Goal: Task Accomplishment & Management: Manage account settings

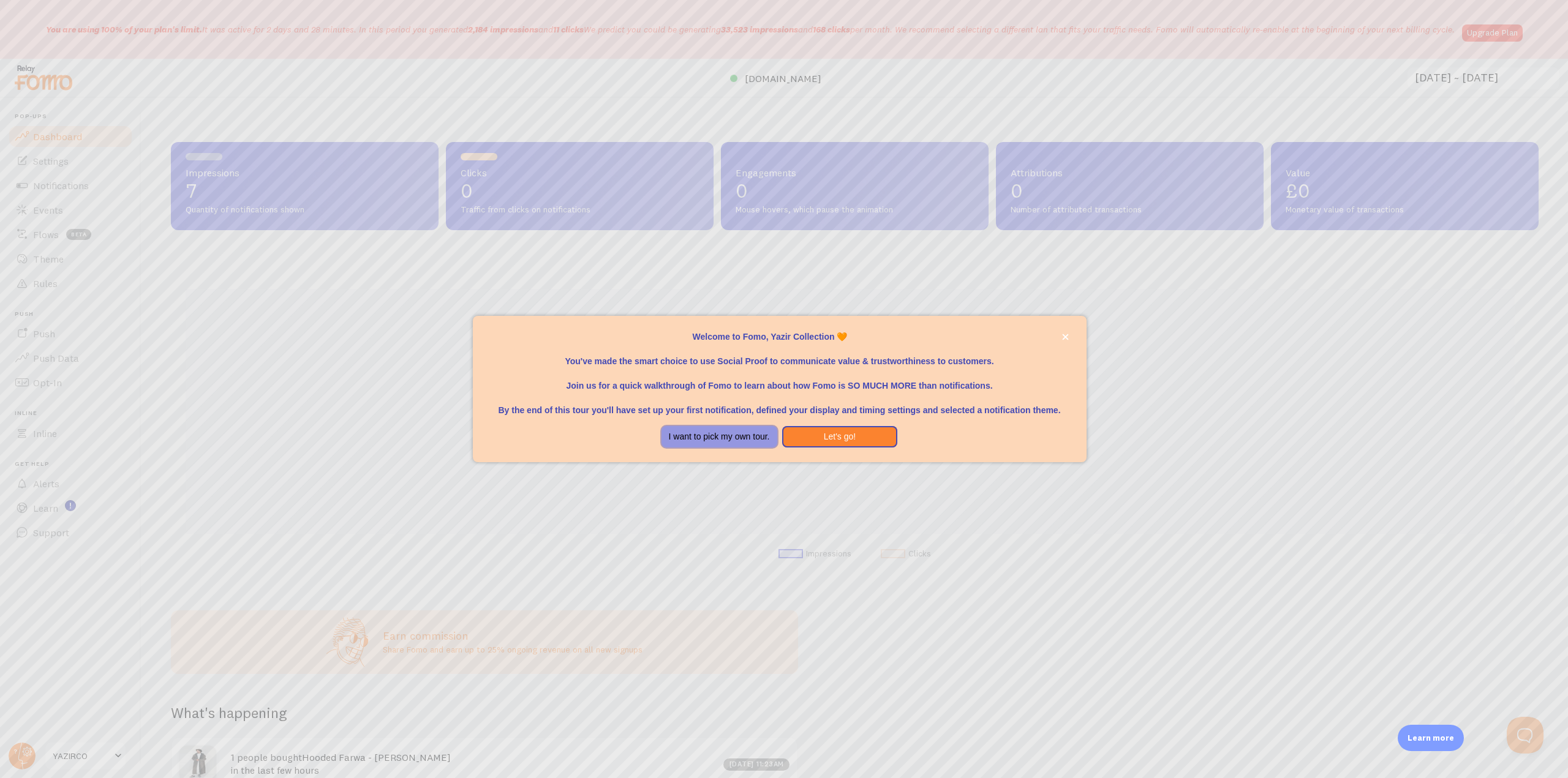
click at [729, 440] on button "I want to pick my own tour." at bounding box center [719, 437] width 115 height 22
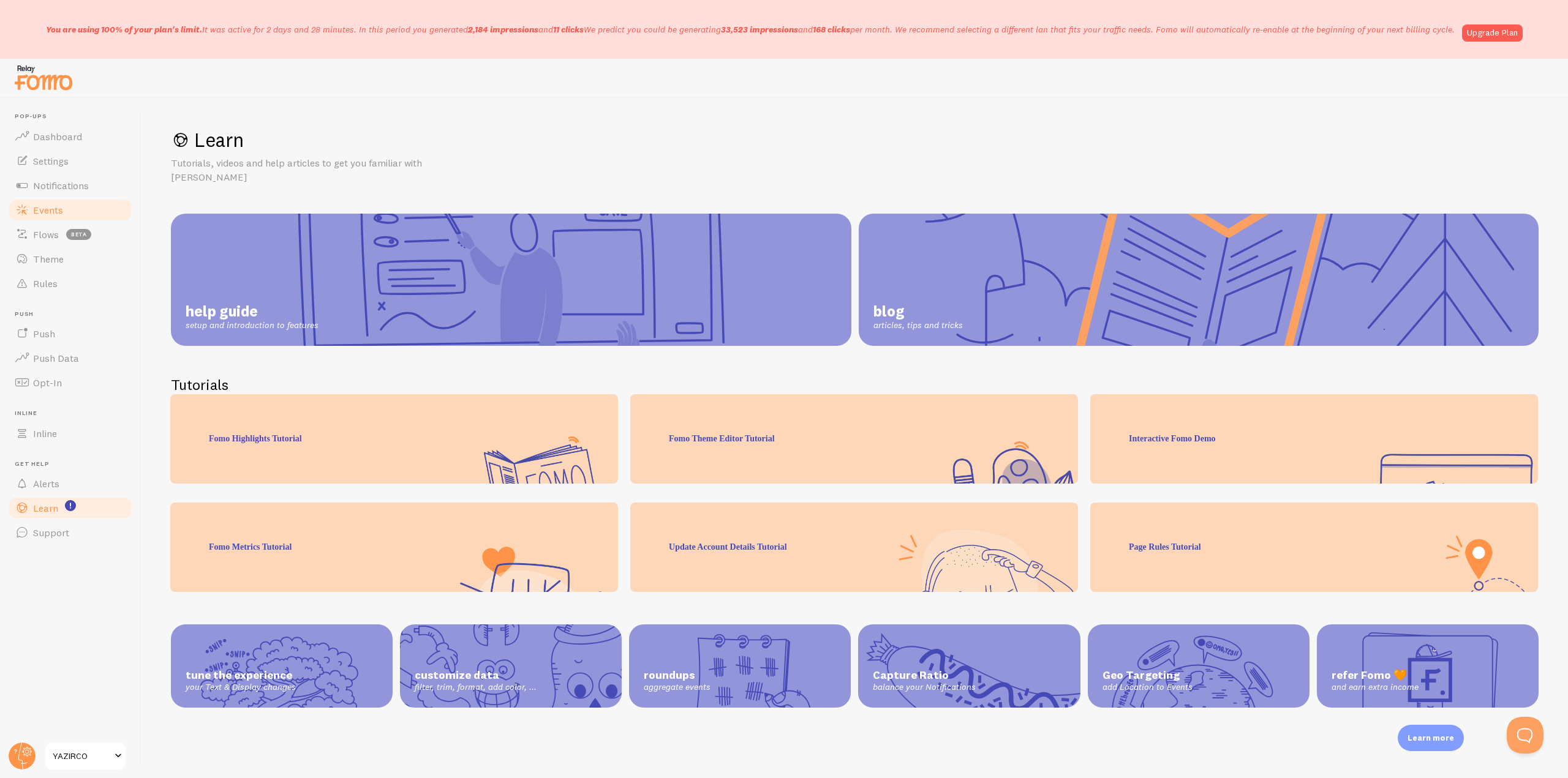
click at [47, 194] on link "Notifications" at bounding box center [71, 186] width 126 height 25
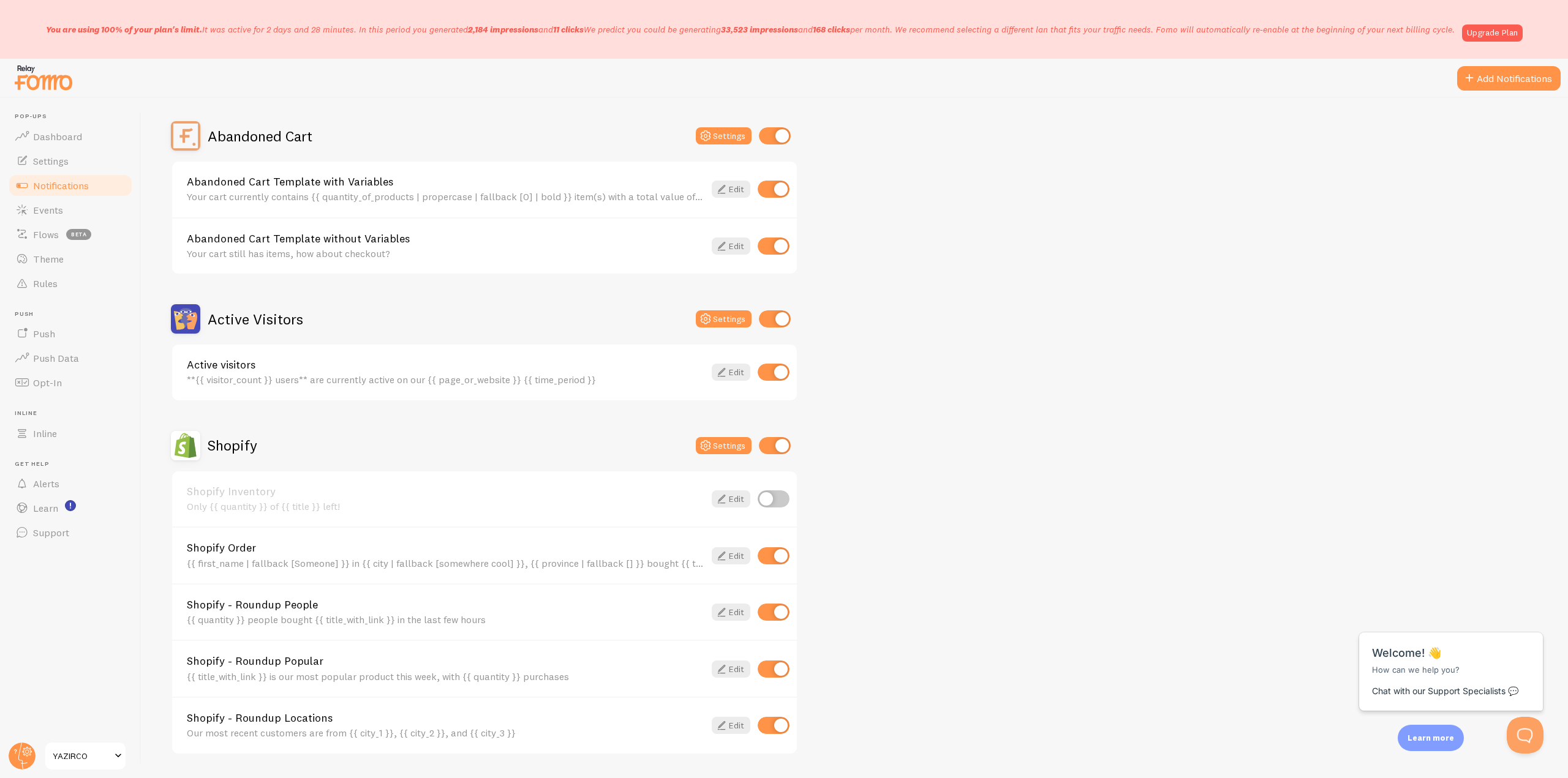
scroll to position [184, 0]
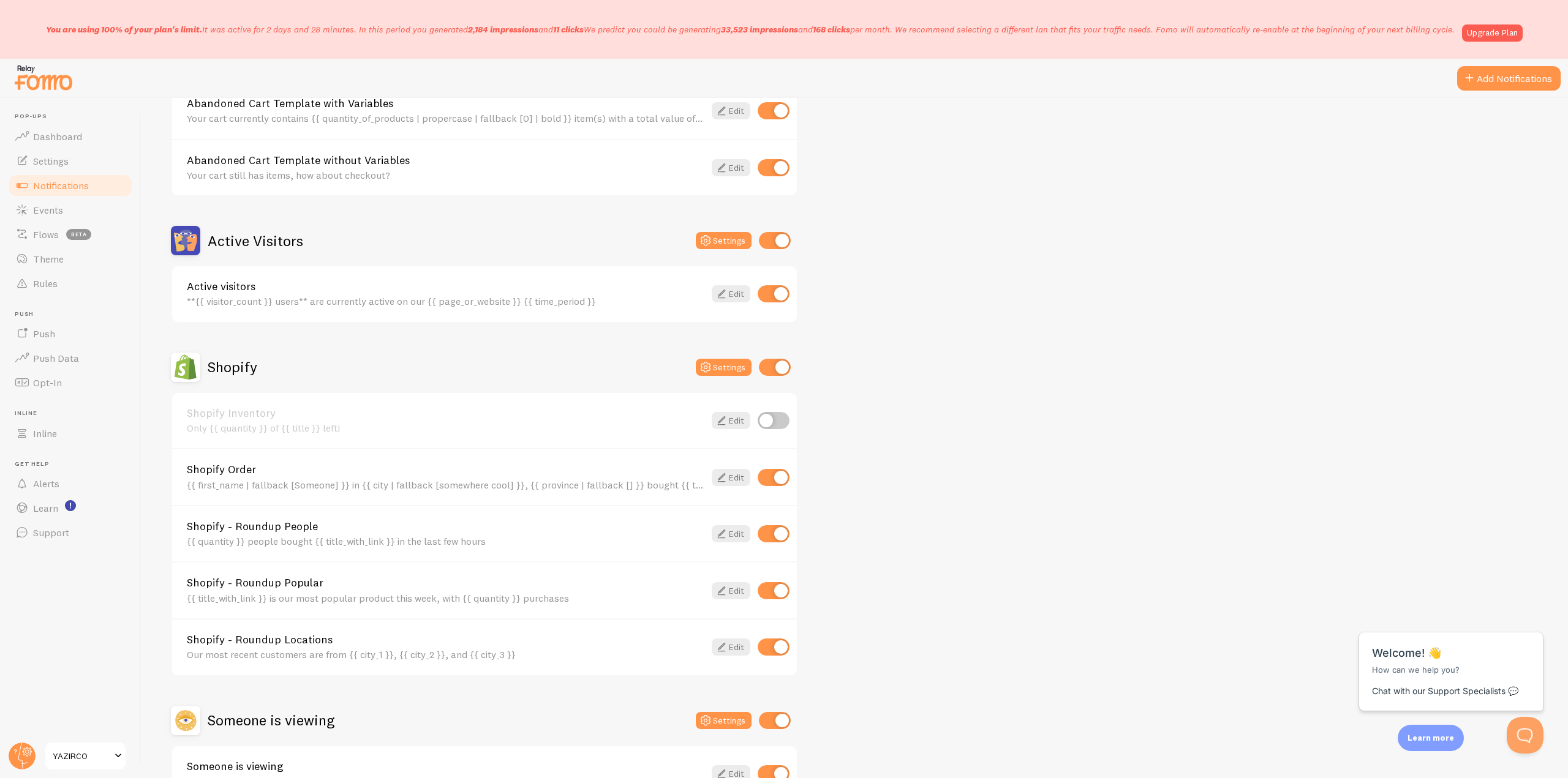
click at [769, 530] on input "checkbox" at bounding box center [774, 534] width 31 height 17
checkbox input "false"
click at [780, 590] on input "checkbox" at bounding box center [774, 591] width 31 height 17
checkbox input "false"
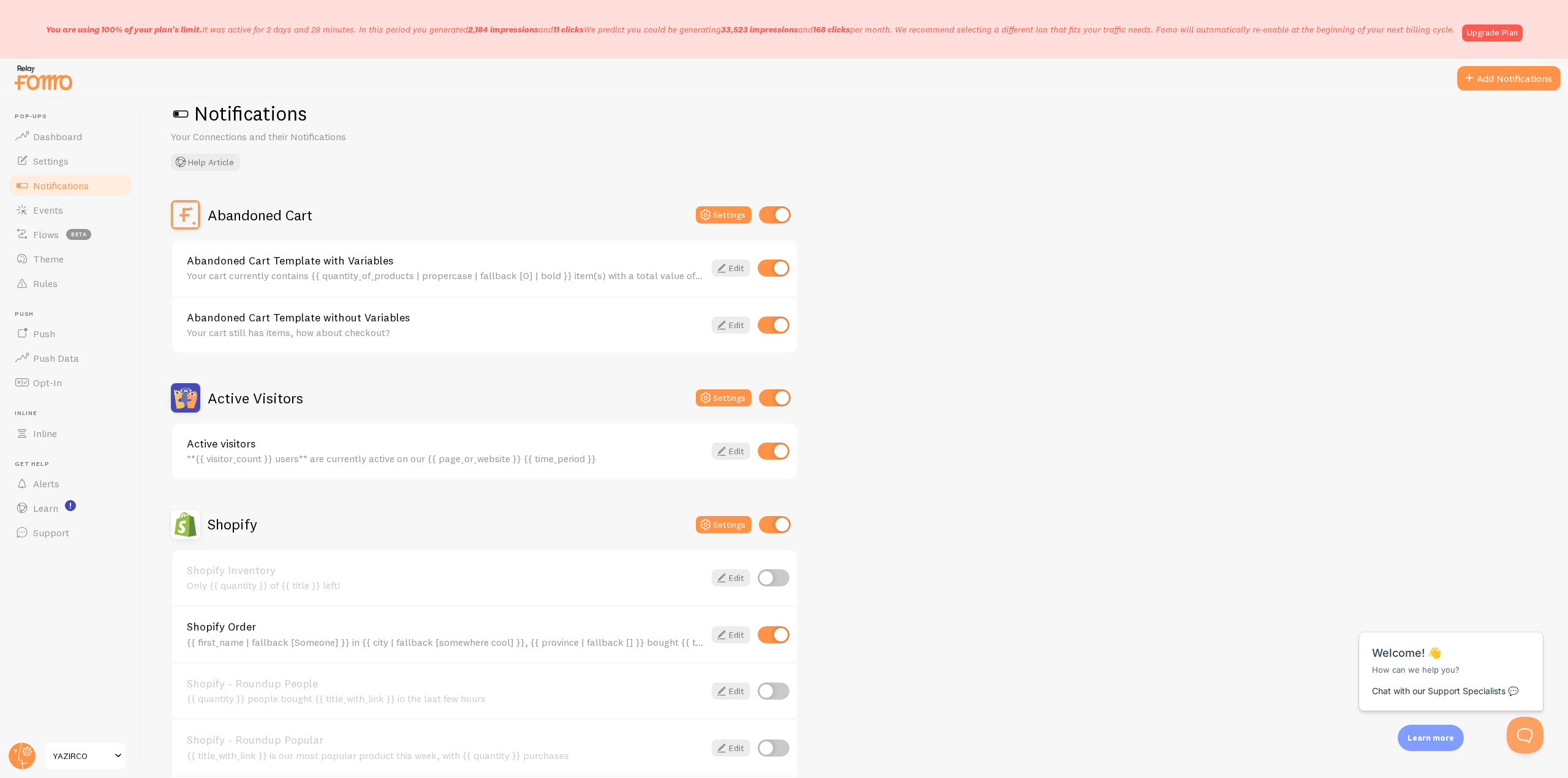
scroll to position [0, 0]
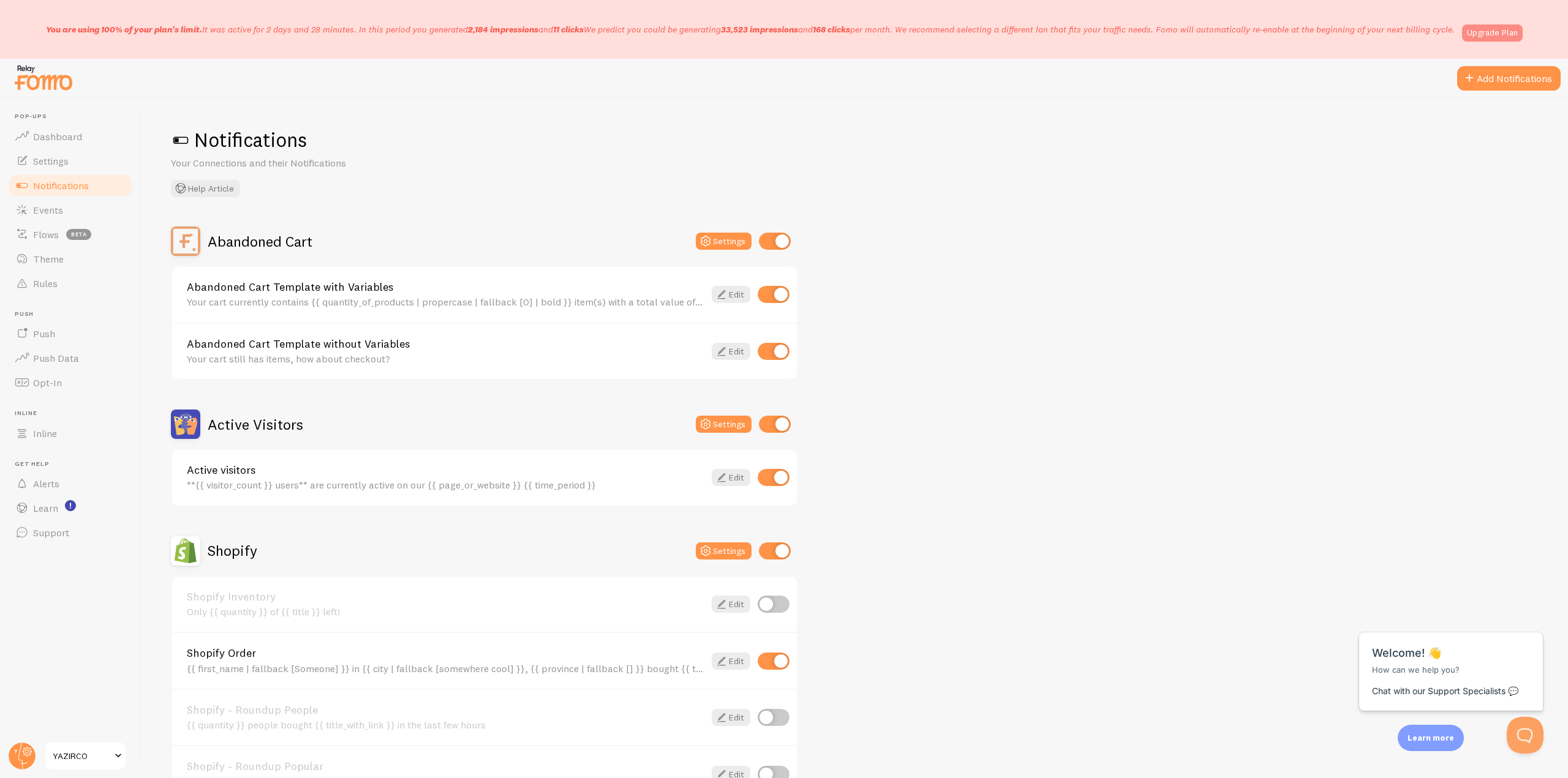
click at [1487, 40] on link "Upgrade Plan" at bounding box center [1493, 33] width 61 height 17
click at [68, 127] on link "Dashboard" at bounding box center [71, 136] width 126 height 25
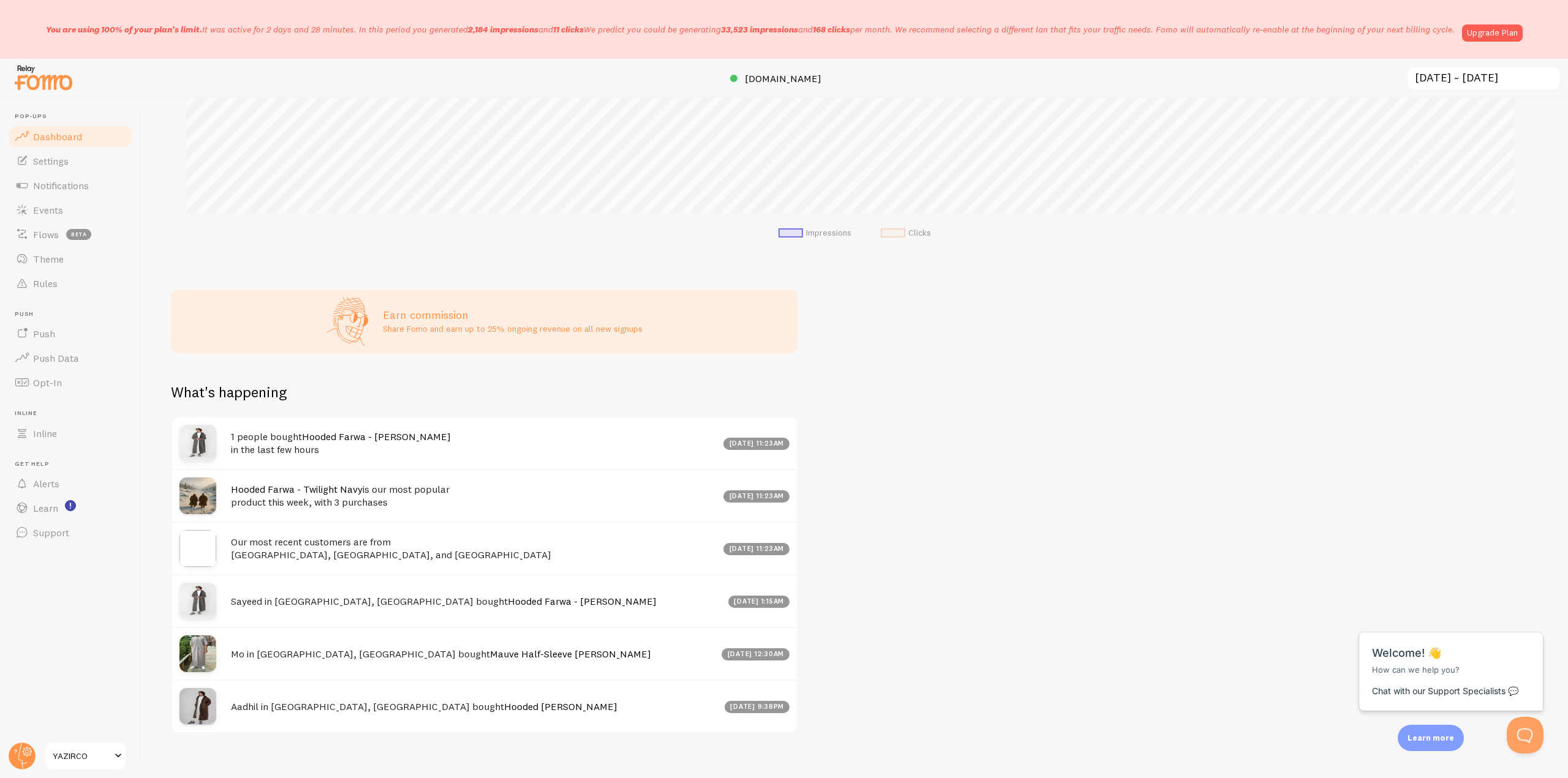
scroll to position [335, 0]
